Goal: Information Seeking & Learning: Learn about a topic

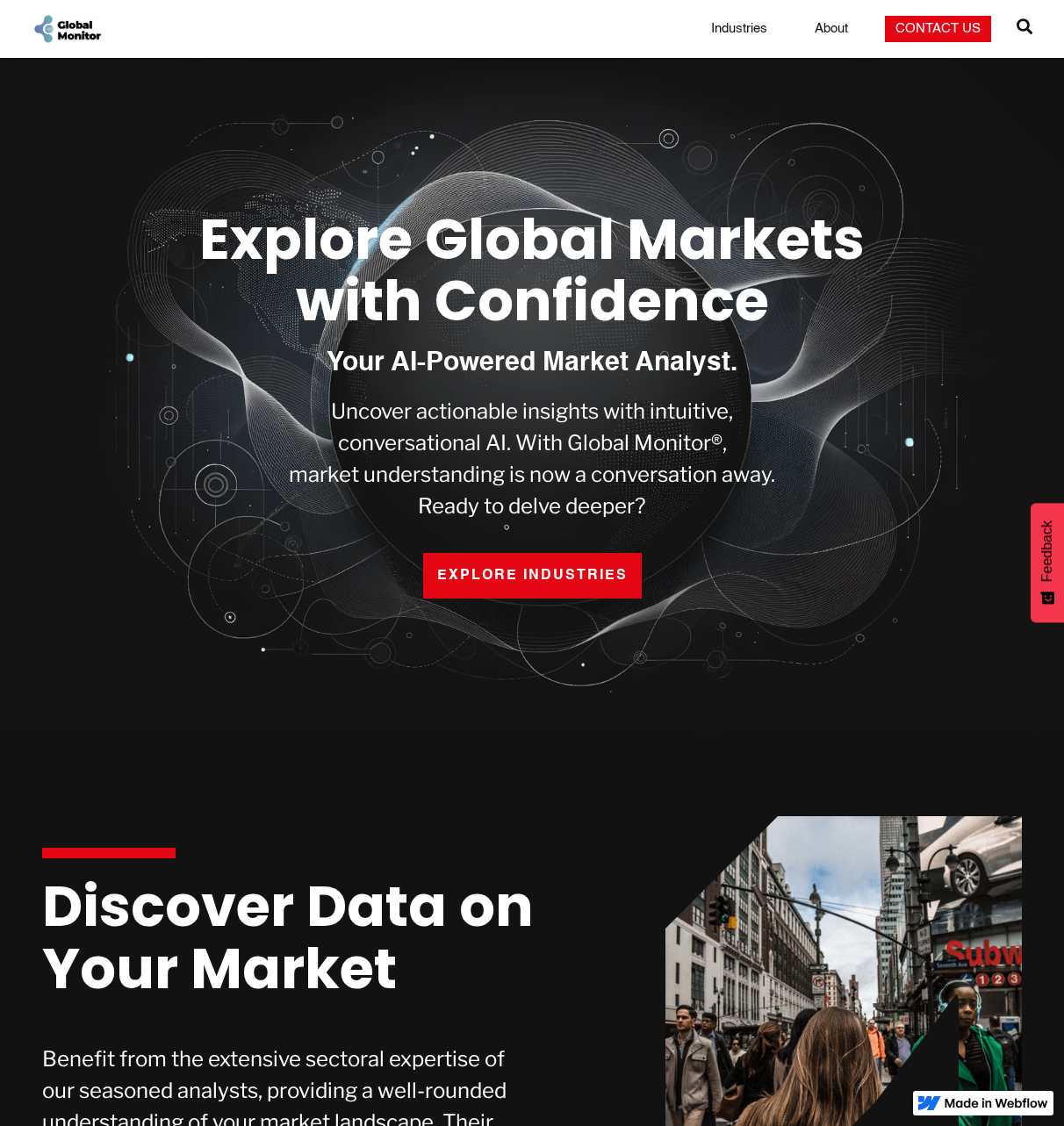
click at [738, 29] on span "Industries" at bounding box center [739, 28] width 56 height 13
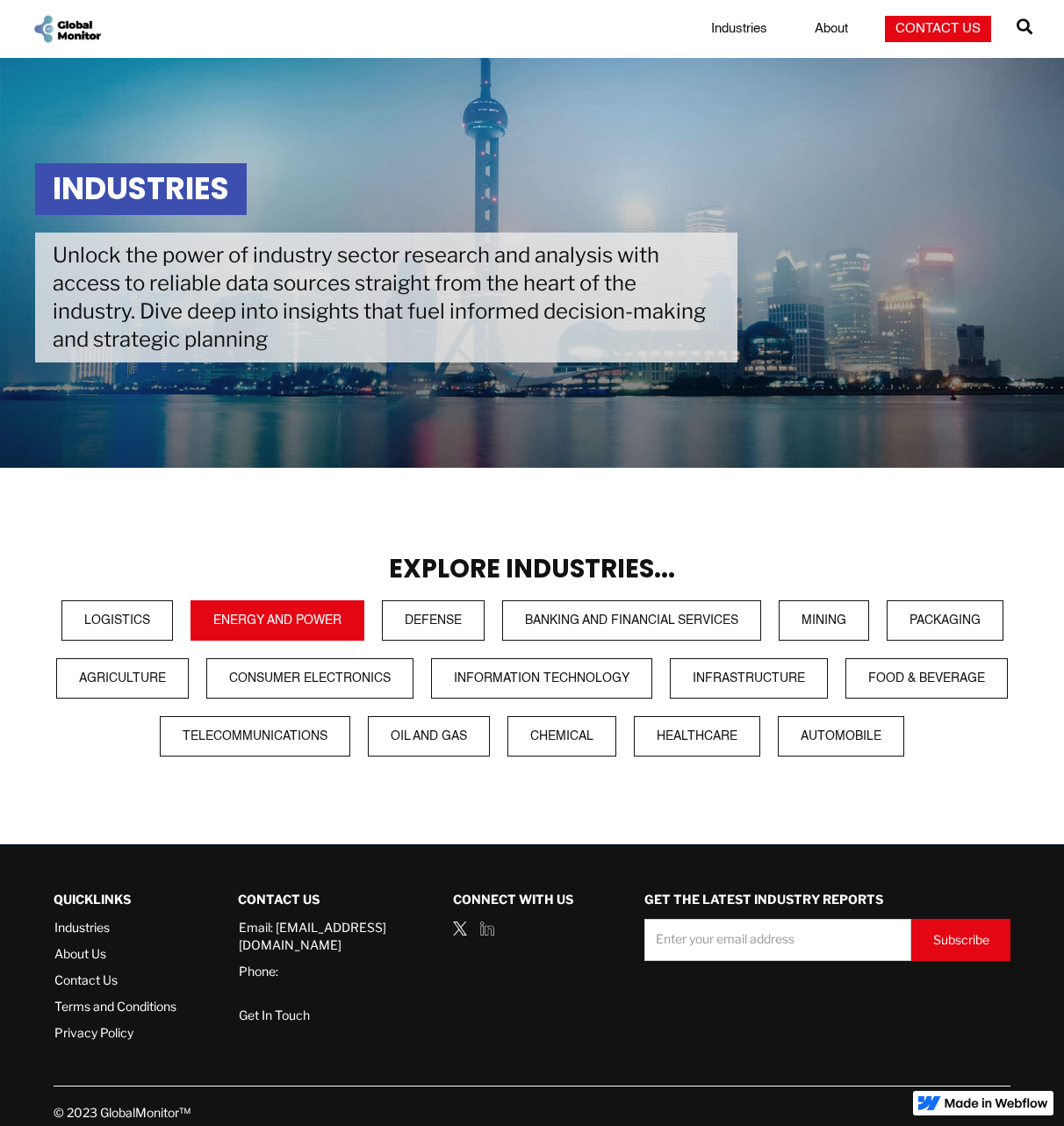
click at [276, 620] on span "Energy and Power" at bounding box center [277, 620] width 129 height 12
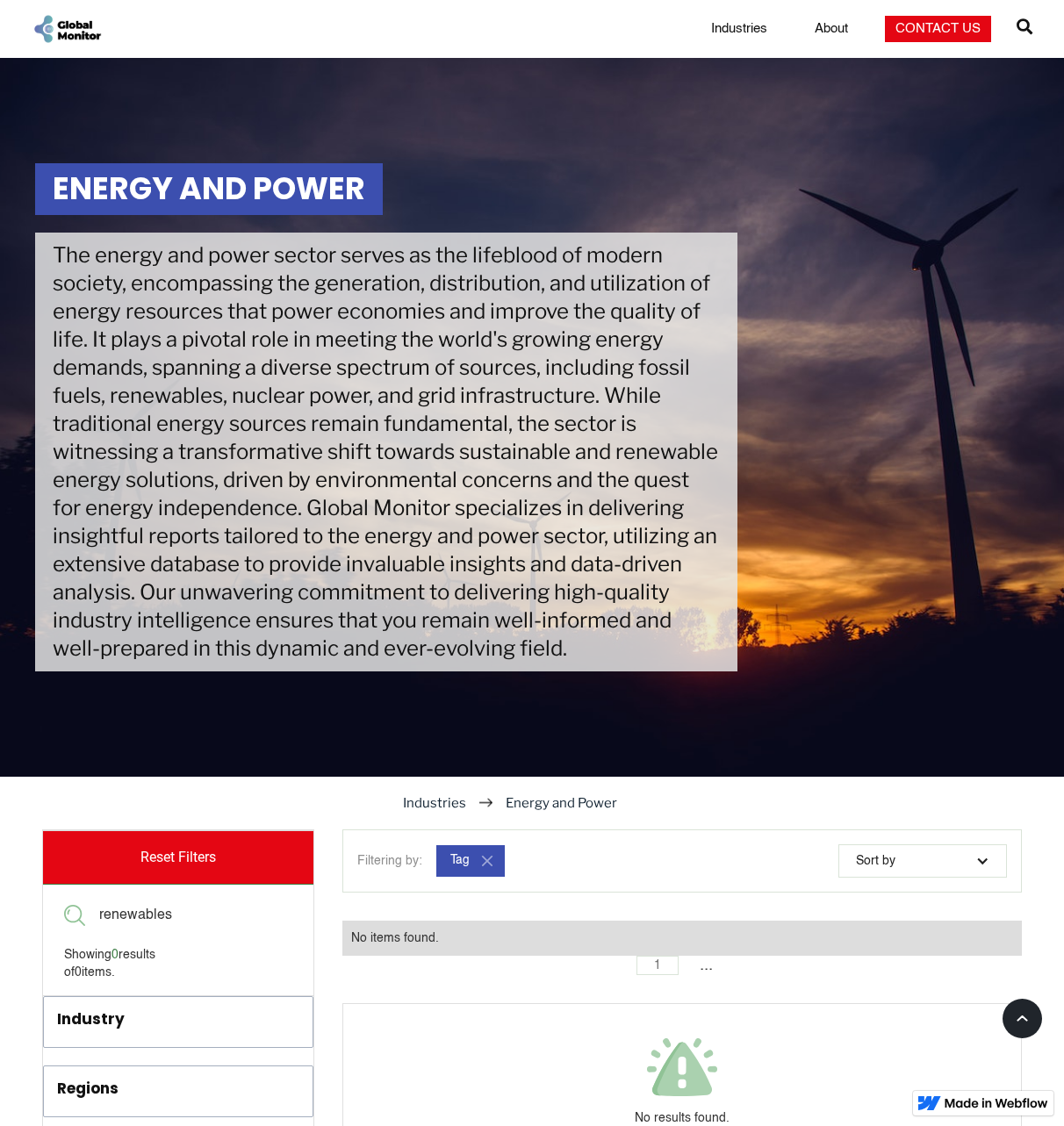
type input "renewables"
click at [67, 28] on img "home" at bounding box center [67, 29] width 71 height 33
